Goal: Task Accomplishment & Management: Manage account settings

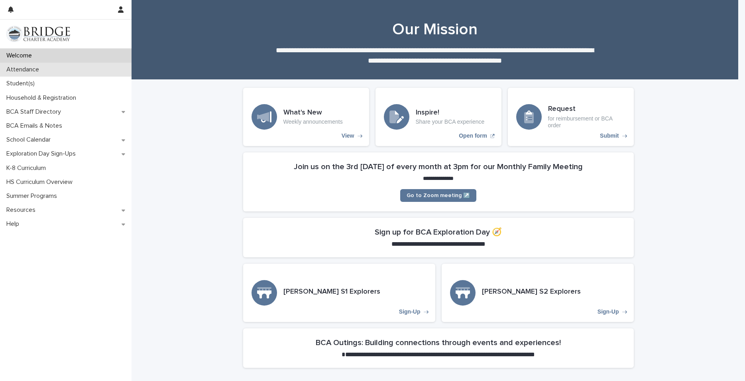
click at [10, 69] on p "Attendance" at bounding box center [24, 70] width 42 height 8
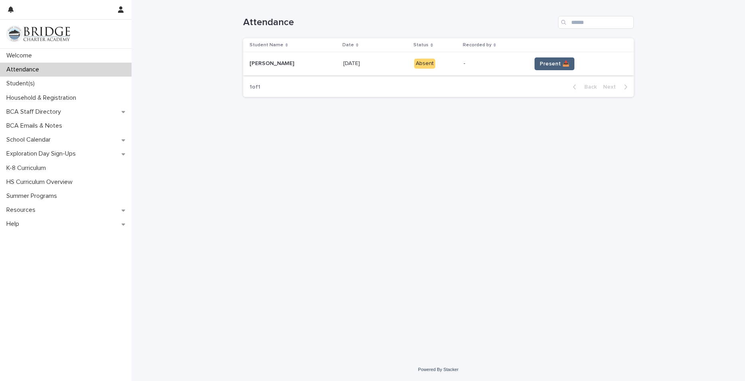
click at [555, 60] on span "Present 📥" at bounding box center [554, 64] width 29 height 8
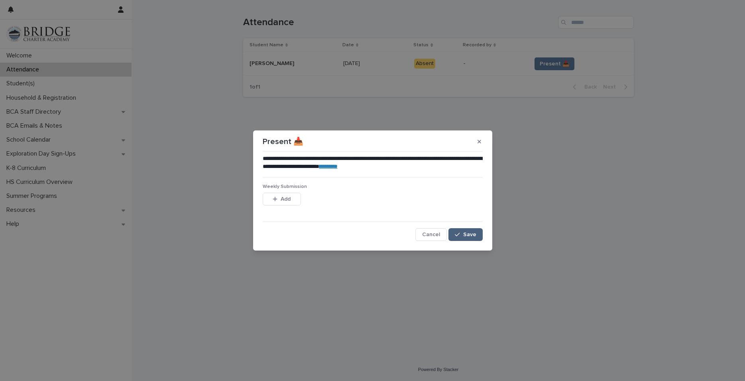
click at [475, 235] on span "Save" at bounding box center [469, 235] width 13 height 6
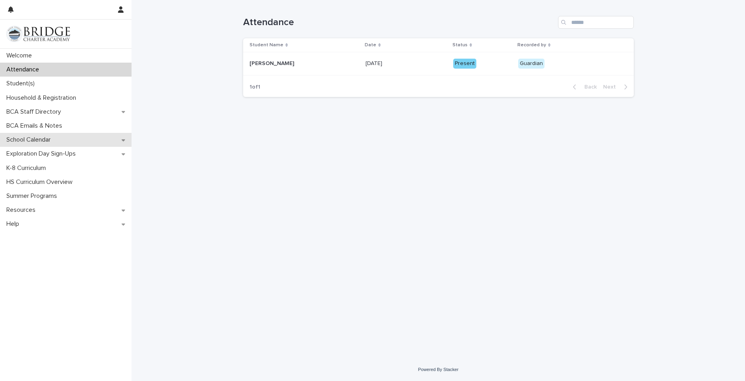
click at [51, 142] on p "School Calendar" at bounding box center [30, 140] width 54 height 8
